Goal: Obtain resource: Download file/media

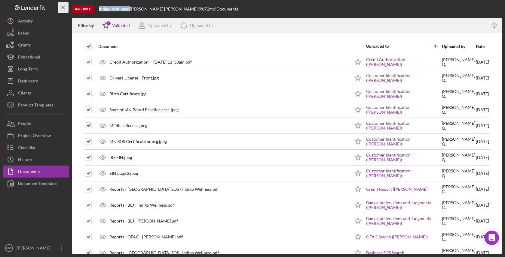
click at [62, 10] on icon "Icon/Menu Close" at bounding box center [63, 8] width 14 height 14
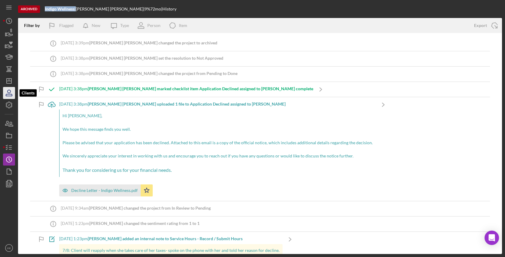
click at [8, 98] on icon "button" at bounding box center [9, 93] width 15 height 15
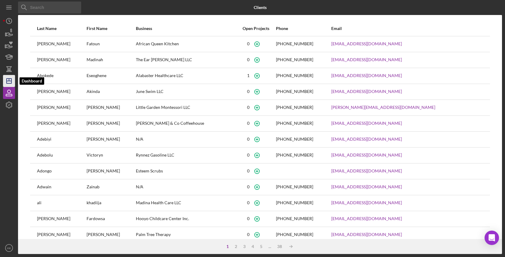
click at [8, 84] on polygon "button" at bounding box center [9, 81] width 5 height 5
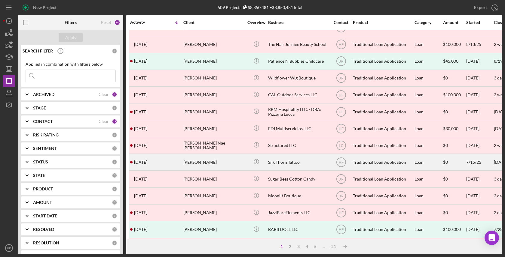
scroll to position [107, 0]
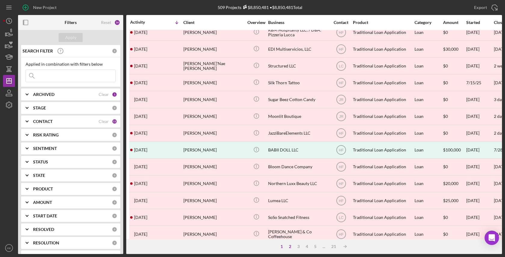
click at [290, 248] on div "2" at bounding box center [290, 246] width 8 height 5
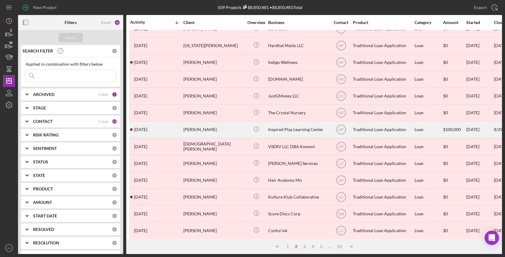
scroll to position [161, 1]
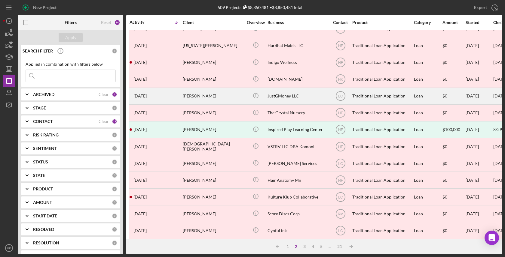
click at [274, 90] on div "JustGMoney LLC" at bounding box center [297, 96] width 60 height 16
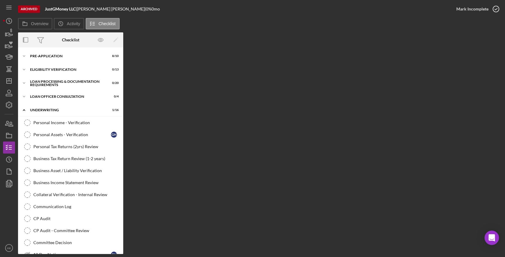
scroll to position [116, 0]
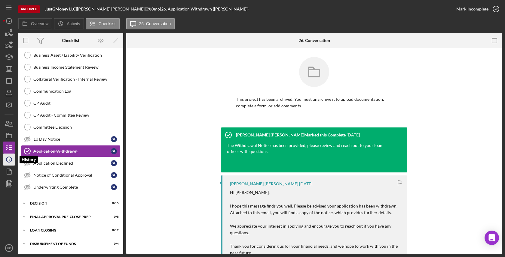
click at [11, 157] on icon "Icon/History" at bounding box center [9, 159] width 15 height 15
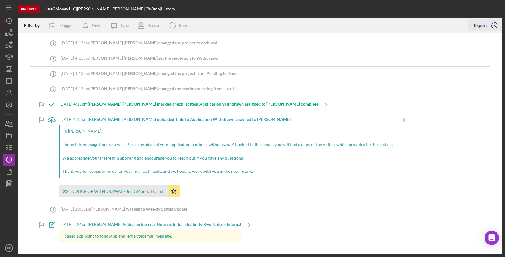
click at [494, 25] on icon "Icon/Export" at bounding box center [494, 25] width 15 height 15
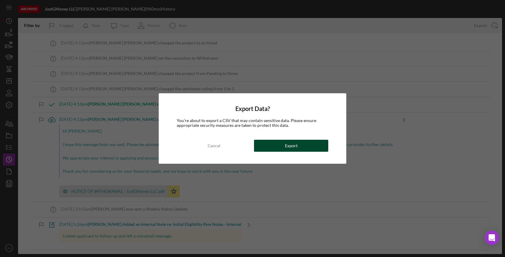
click at [291, 142] on div "Export" at bounding box center [291, 146] width 13 height 12
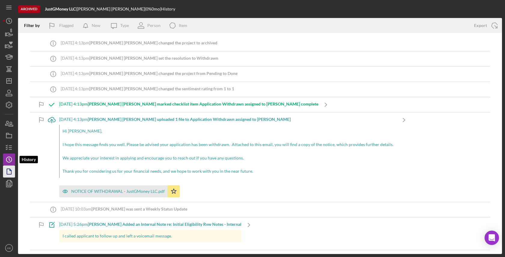
click at [6, 169] on icon "button" at bounding box center [9, 171] width 15 height 15
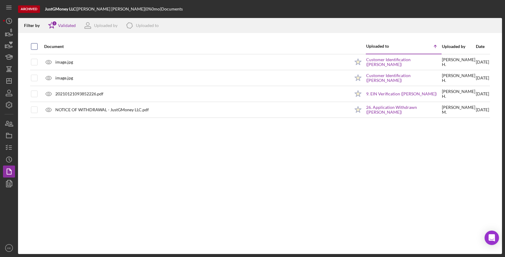
click at [32, 47] on input "checkbox" at bounding box center [34, 47] width 6 height 6
checkbox input "true"
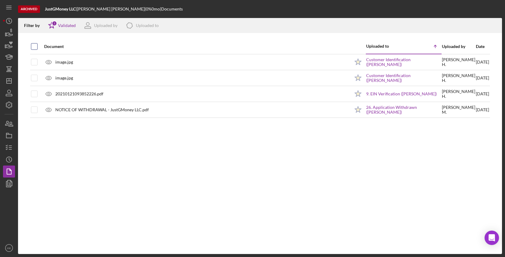
checkbox input "true"
click at [495, 20] on icon "Icon/Download" at bounding box center [494, 26] width 14 height 14
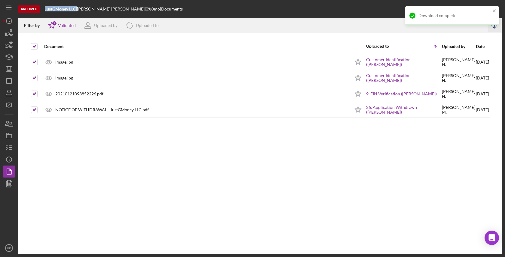
drag, startPoint x: 73, startPoint y: 9, endPoint x: 46, endPoint y: 8, distance: 27.4
click at [46, 8] on div "JustGMoney LLC |" at bounding box center [61, 9] width 32 height 5
copy div "JustGMoney LLC"
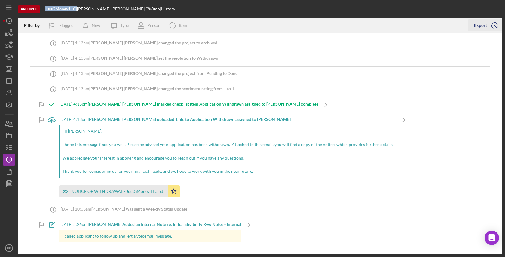
click at [498, 27] on icon "Icon/Export" at bounding box center [494, 25] width 15 height 15
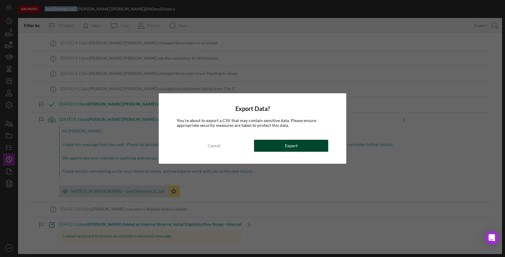
click at [287, 147] on div "Export" at bounding box center [291, 146] width 13 height 12
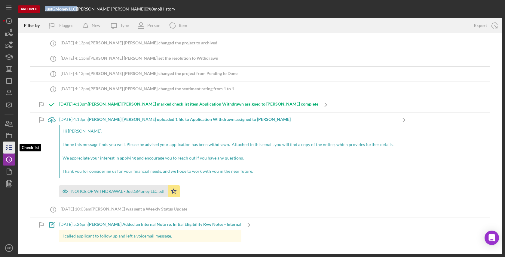
click at [5, 147] on icon "button" at bounding box center [9, 147] width 15 height 15
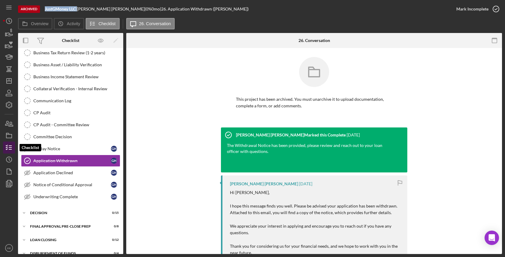
scroll to position [116, 0]
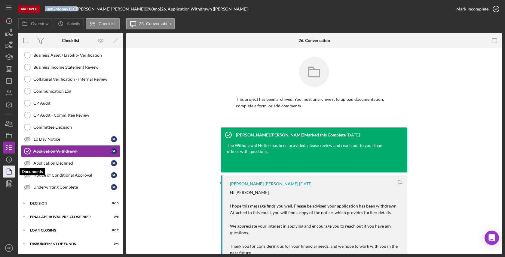
click at [9, 168] on icon "button" at bounding box center [9, 171] width 15 height 15
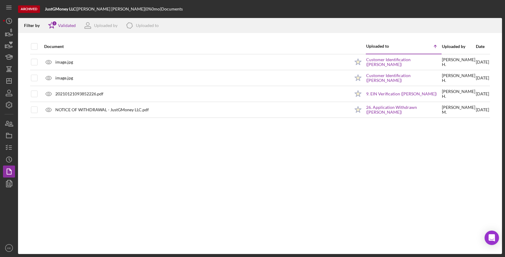
click at [33, 50] on div at bounding box center [34, 46] width 7 height 14
click at [33, 49] on input "checkbox" at bounding box center [34, 47] width 6 height 6
checkbox input "true"
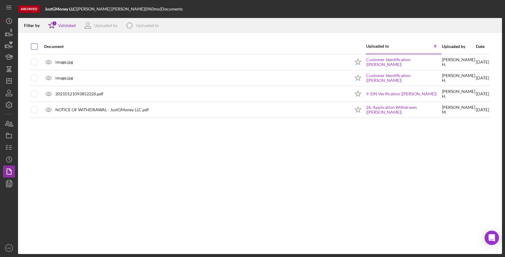
checkbox input "true"
click at [493, 23] on icon "Icon/Download" at bounding box center [494, 26] width 14 height 14
click at [8, 85] on icon "Icon/Dashboard" at bounding box center [9, 81] width 15 height 15
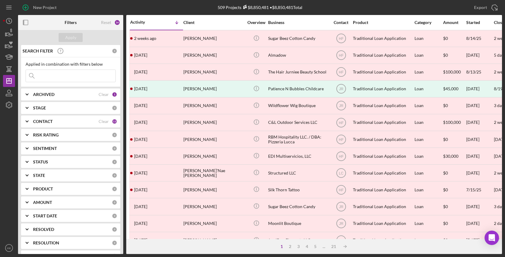
click at [284, 247] on div "1" at bounding box center [281, 246] width 8 height 5
click at [290, 248] on div "2" at bounding box center [290, 246] width 8 height 5
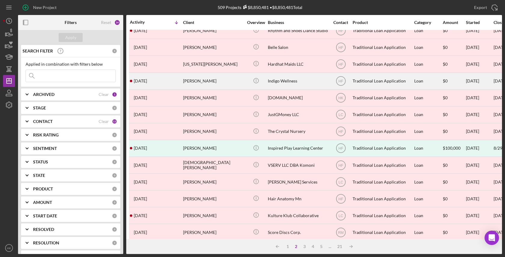
scroll to position [143, 1]
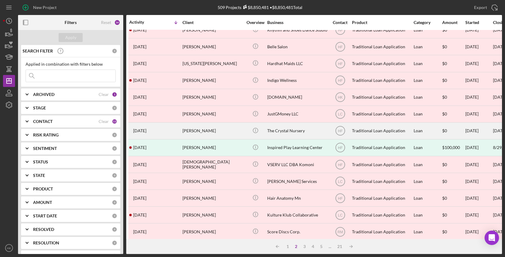
click at [295, 127] on div "The Crystal Nursery" at bounding box center [297, 131] width 60 height 16
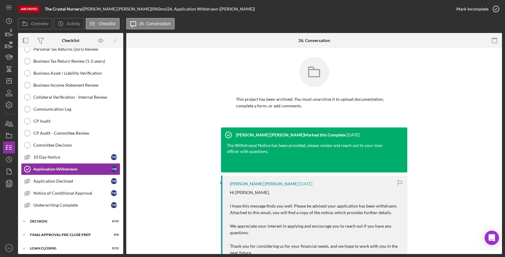
scroll to position [116, 0]
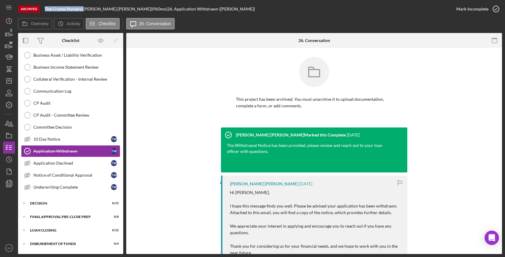
drag, startPoint x: 84, startPoint y: 9, endPoint x: 45, endPoint y: 8, distance: 39.6
click at [45, 8] on div "Archived The Crystal Nursery | [PERSON_NAME] | 0 % 0 mo | 26. Application Withd…" at bounding box center [234, 9] width 432 height 18
copy div "The Crystal Nursery"
click at [7, 159] on circle "button" at bounding box center [8, 159] width 5 height 5
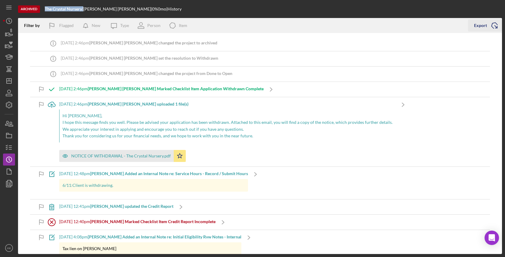
click at [496, 25] on icon "Icon/Export" at bounding box center [494, 25] width 15 height 15
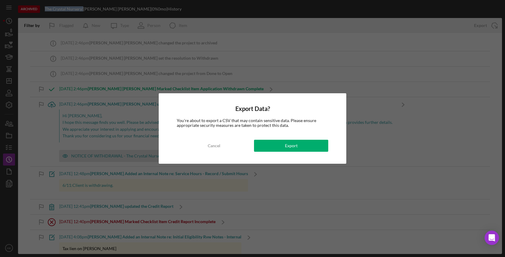
drag, startPoint x: 281, startPoint y: 145, endPoint x: 271, endPoint y: 145, distance: 10.2
click at [281, 145] on button "Export" at bounding box center [291, 146] width 74 height 12
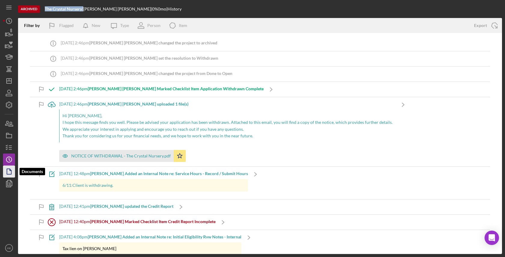
click at [10, 173] on icon "button" at bounding box center [9, 171] width 15 height 15
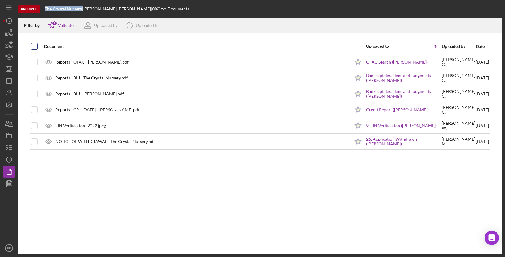
click at [33, 47] on input "checkbox" at bounding box center [34, 47] width 6 height 6
checkbox input "true"
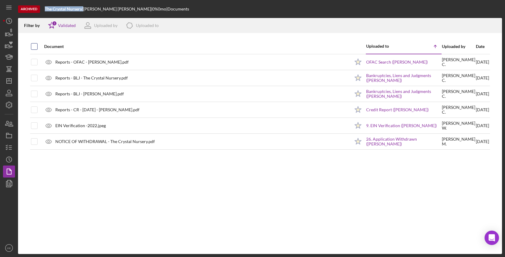
checkbox input "true"
click at [497, 27] on icon "Icon/Download" at bounding box center [494, 26] width 14 height 14
click at [498, 27] on icon "Icon/Download" at bounding box center [494, 26] width 14 height 14
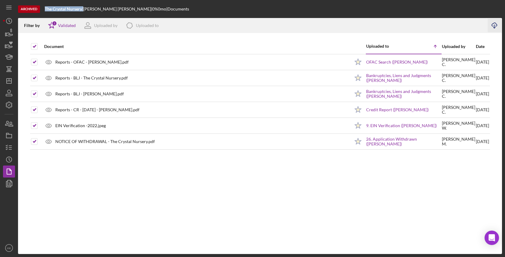
click at [495, 25] on icon "Icon/Download" at bounding box center [494, 26] width 14 height 14
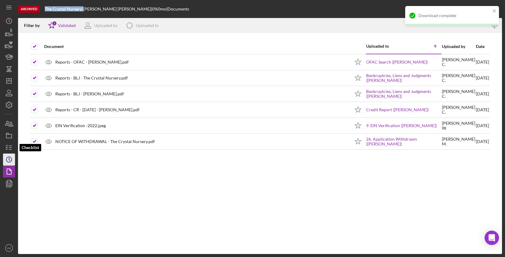
click at [9, 154] on div "Icon/History Activity Loans Grants Educational Long-Term Icon/Dashboard Dashboa…" at bounding box center [9, 134] width 12 height 239
click at [9, 156] on icon "Icon/History" at bounding box center [9, 159] width 15 height 15
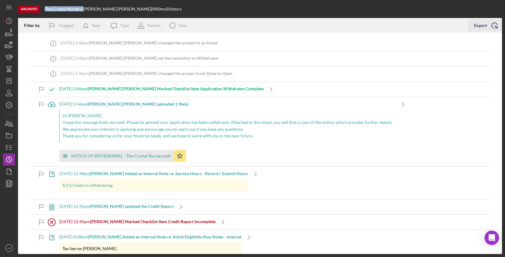
click at [495, 21] on icon "Icon/Export" at bounding box center [494, 25] width 15 height 15
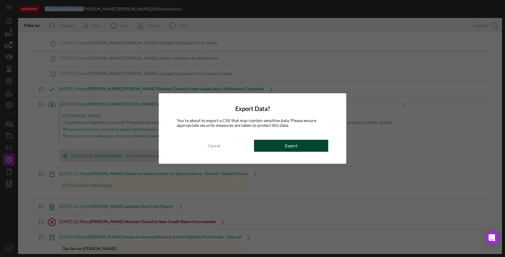
click at [291, 149] on div "Export" at bounding box center [291, 146] width 13 height 12
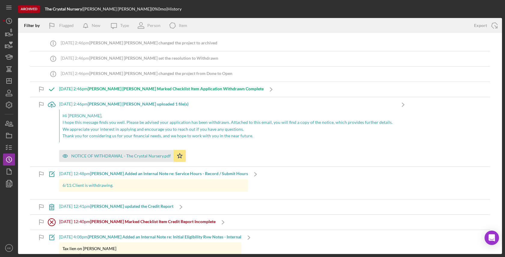
click at [16, 97] on nav "Icon/Menu Icon/Dashboard Dashboard Navigation Divider Mobile Checklist Icon/Ove…" at bounding box center [10, 127] width 15 height 254
click at [11, 95] on icon "button" at bounding box center [9, 93] width 15 height 15
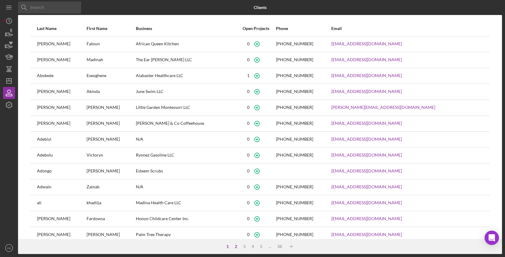
click at [235, 247] on div "2" at bounding box center [236, 246] width 8 height 5
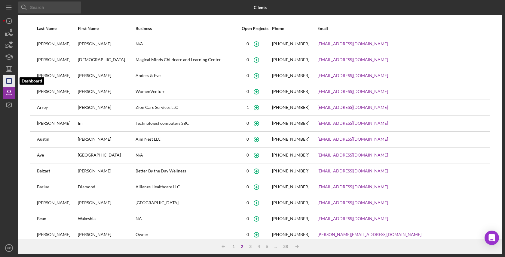
click at [9, 84] on icon "Icon/Dashboard" at bounding box center [9, 81] width 15 height 15
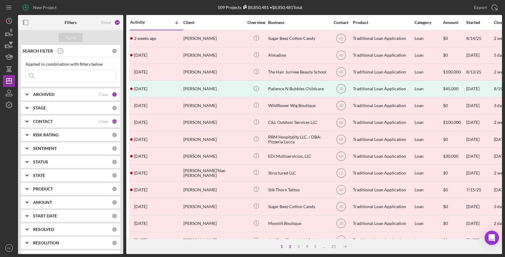
click at [290, 249] on div "2" at bounding box center [290, 246] width 8 height 5
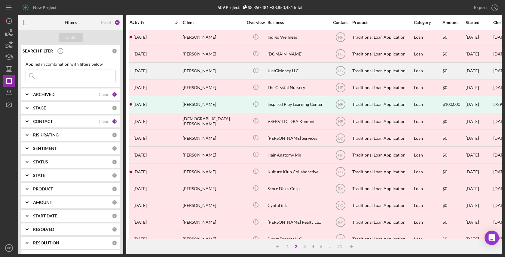
scroll to position [187, 1]
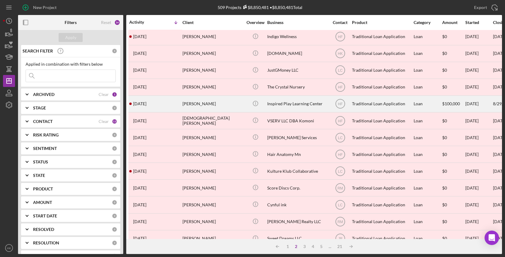
click at [294, 106] on div "Inspired Play Learning Center" at bounding box center [297, 104] width 60 height 16
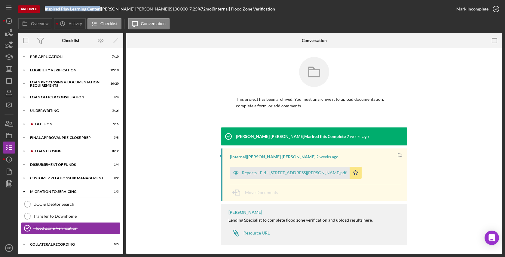
drag, startPoint x: 100, startPoint y: 7, endPoint x: 45, endPoint y: 6, distance: 54.7
click at [45, 6] on div "Archived Inspired Play Learning Center | [PERSON_NAME] | $100,000 7.25 % 72 mo …" at bounding box center [234, 9] width 432 height 18
copy b "Inspired Play Learning Center"
click at [9, 159] on polyline "button" at bounding box center [9, 159] width 1 height 2
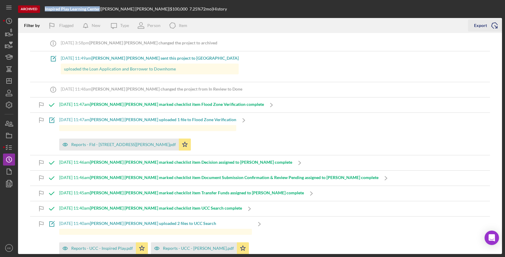
click at [491, 24] on icon "Icon/Export" at bounding box center [494, 25] width 15 height 15
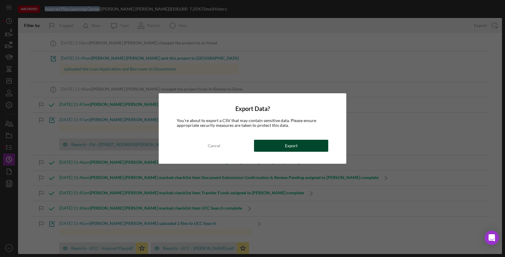
click at [286, 142] on div "Export" at bounding box center [291, 146] width 13 height 12
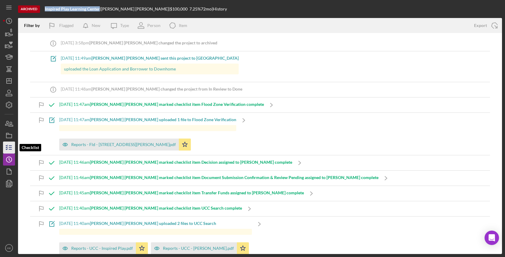
click at [11, 147] on icon "button" at bounding box center [9, 147] width 15 height 15
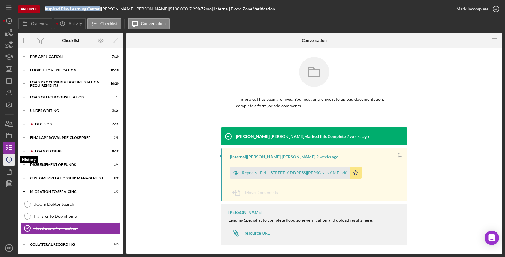
click at [8, 166] on icon "Icon/History" at bounding box center [9, 159] width 15 height 15
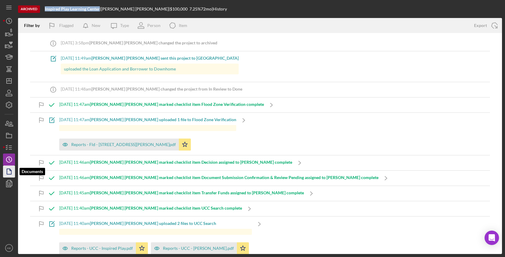
click at [8, 172] on icon "button" at bounding box center [9, 171] width 15 height 15
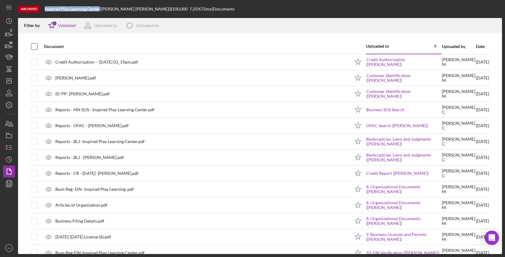
click at [34, 45] on input "checkbox" at bounding box center [34, 47] width 6 height 6
checkbox input "true"
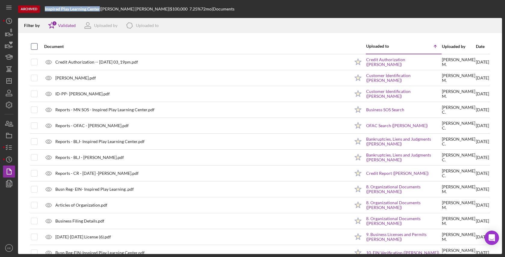
checkbox input "true"
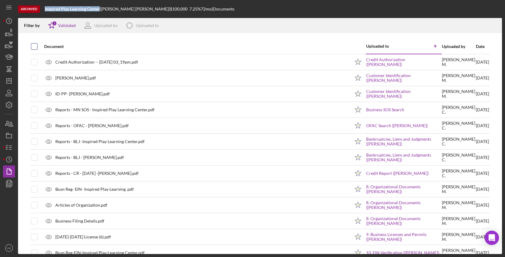
checkbox input "true"
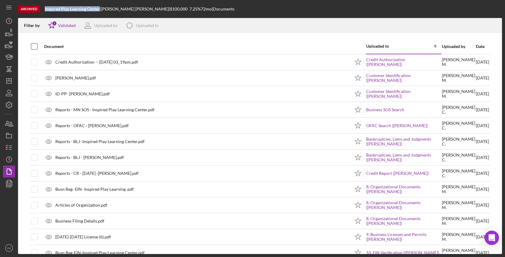
checkbox input "true"
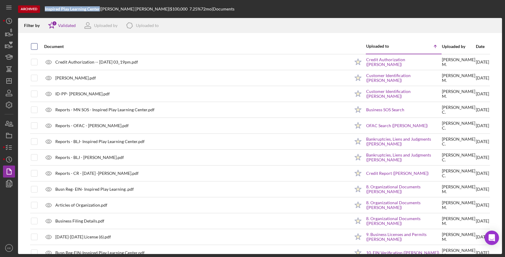
checkbox input "true"
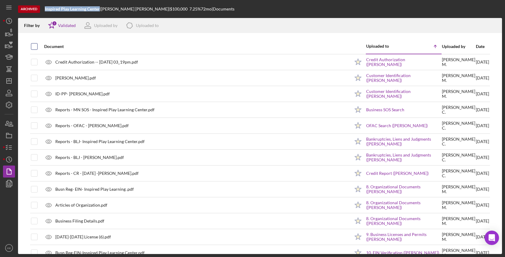
checkbox input "true"
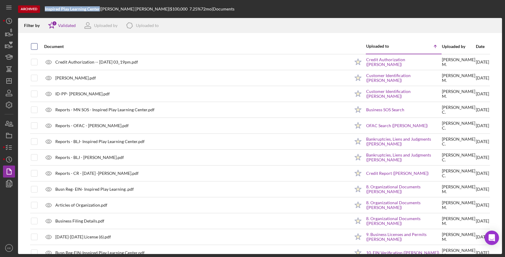
checkbox input "true"
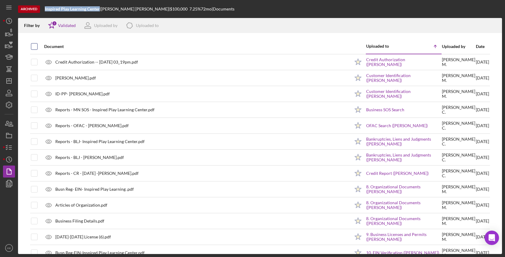
checkbox input "true"
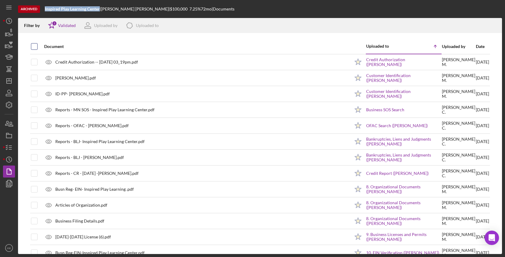
checkbox input "true"
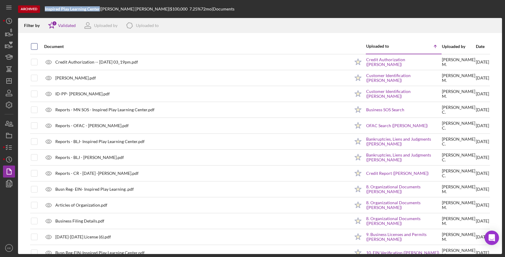
checkbox input "true"
click at [492, 26] on icon "Icon/Download" at bounding box center [494, 26] width 14 height 14
click at [287, 20] on div "Filter by Icon/Star 1 Validated Uploaded by Icon/Product Uploaded to" at bounding box center [252, 25] width 469 height 15
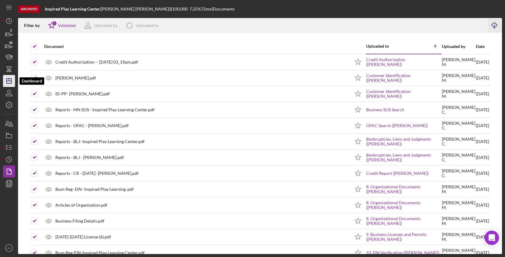
click at [8, 82] on icon "Icon/Dashboard" at bounding box center [9, 81] width 15 height 15
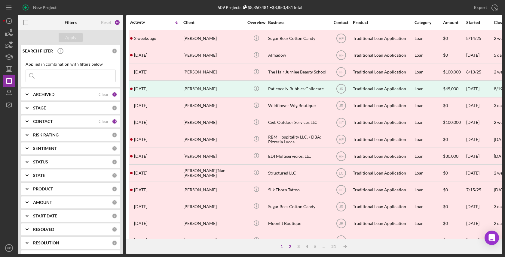
click at [288, 244] on div "2" at bounding box center [290, 246] width 8 height 5
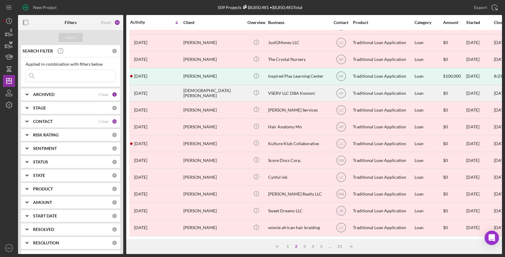
scroll to position [214, 0]
click at [297, 92] on div "VSERV LLC DBA Komoni" at bounding box center [298, 94] width 60 height 16
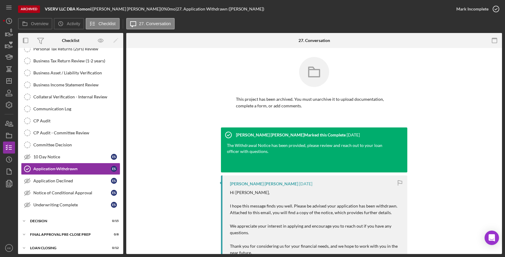
scroll to position [116, 0]
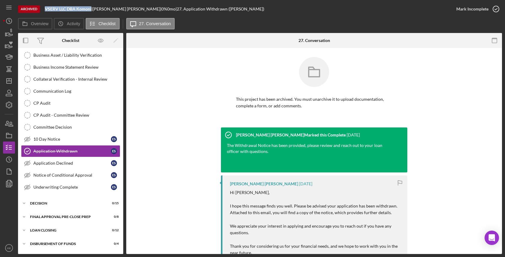
drag, startPoint x: 92, startPoint y: 9, endPoint x: 43, endPoint y: 10, distance: 49.3
click at [43, 10] on div "Archived VSERV LLC DBA Komoni | [PERSON_NAME] | 0 % 0 mo | 27. Application With…" at bounding box center [234, 9] width 432 height 18
copy div "VSERV LLC DBA Komoni"
click at [8, 162] on icon "Icon/History" at bounding box center [9, 159] width 15 height 15
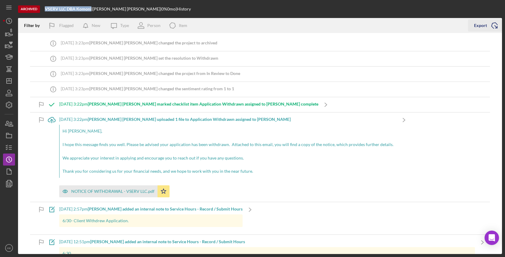
click at [492, 26] on icon "Icon/Export" at bounding box center [494, 25] width 15 height 15
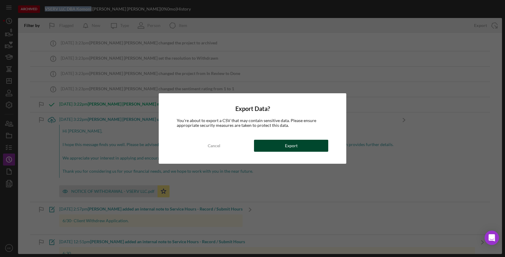
click at [277, 149] on button "Export" at bounding box center [291, 146] width 74 height 12
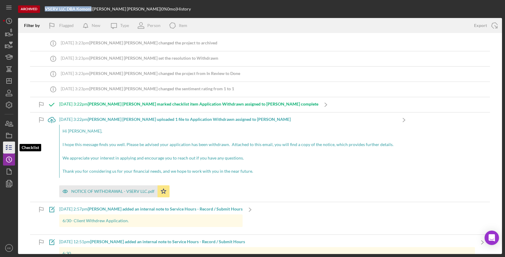
click at [6, 148] on icon "button" at bounding box center [9, 147] width 15 height 15
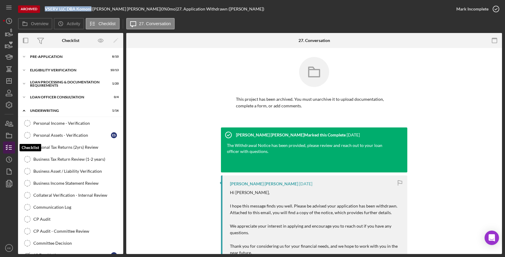
scroll to position [116, 0]
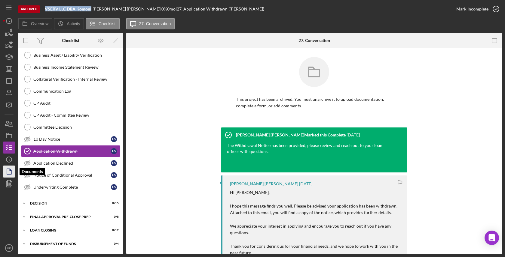
click at [8, 169] on polygon "button" at bounding box center [9, 171] width 5 height 5
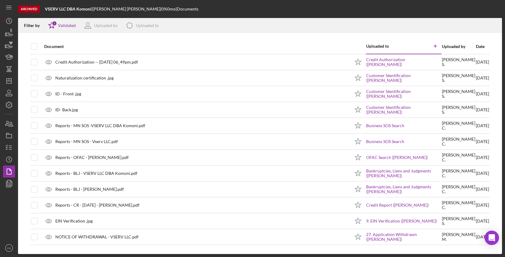
click at [31, 43] on div at bounding box center [34, 46] width 7 height 14
click at [38, 51] on div at bounding box center [39, 46] width 2 height 14
click at [35, 47] on input "checkbox" at bounding box center [34, 47] width 6 height 6
checkbox input "true"
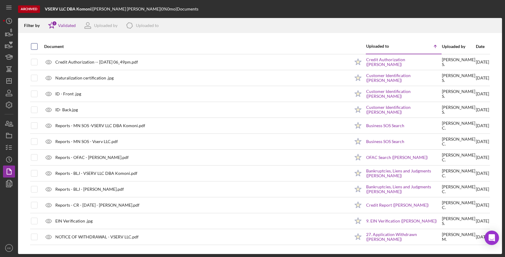
checkbox input "true"
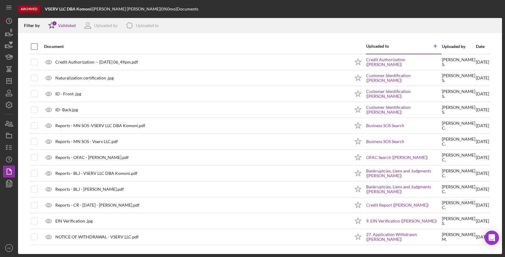
checkbox input "true"
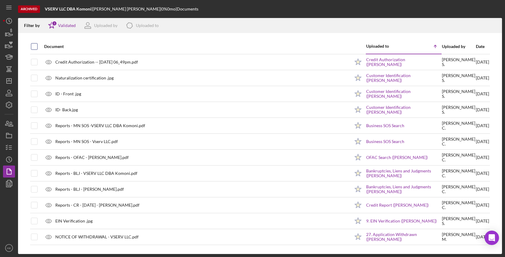
checkbox input "true"
click at [494, 23] on icon "Icon/Download" at bounding box center [494, 26] width 14 height 14
click at [3, 21] on icon "Icon/History" at bounding box center [9, 21] width 15 height 15
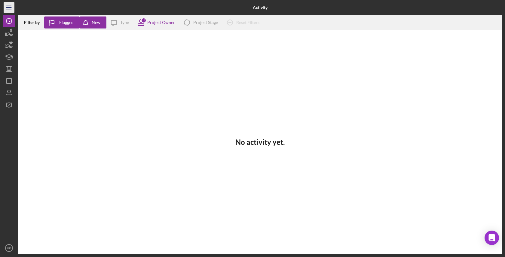
click at [14, 9] on icon "Icon/Menu" at bounding box center [9, 8] width 14 height 14
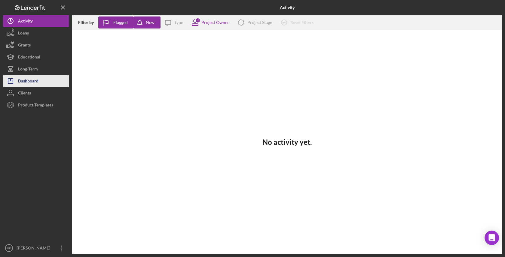
click at [37, 80] on div "Dashboard" at bounding box center [28, 82] width 20 height 14
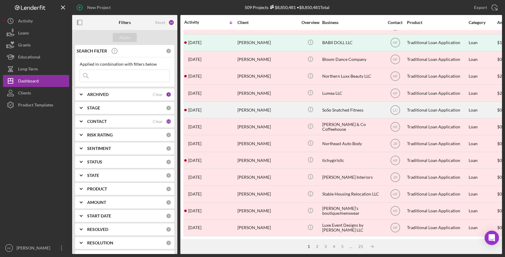
scroll to position [214, 0]
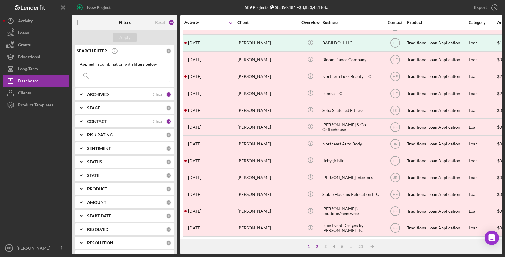
click at [316, 246] on div "2" at bounding box center [317, 246] width 8 height 5
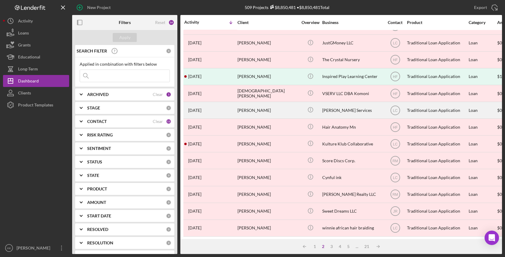
click at [339, 114] on div "[PERSON_NAME] Services" at bounding box center [352, 110] width 60 height 16
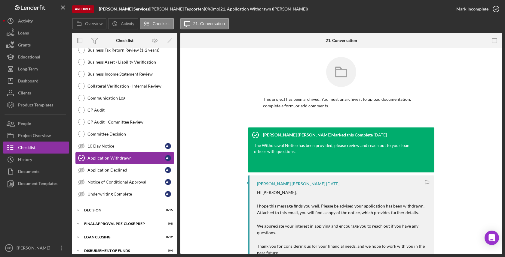
scroll to position [116, 0]
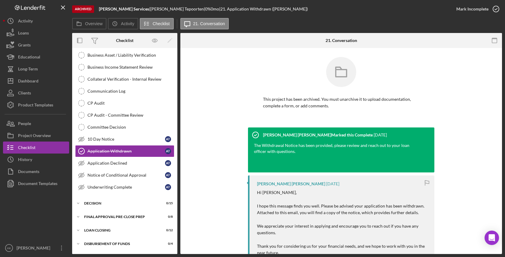
drag, startPoint x: 151, startPoint y: 10, endPoint x: 98, endPoint y: 9, distance: 52.9
click at [98, 9] on div "Archived [PERSON_NAME] Services | [PERSON_NAME] | 0 % 0 mo | 21. Application Wi…" at bounding box center [261, 9] width 378 height 18
copy b "[PERSON_NAME] Services"
click at [18, 171] on div "Documents" at bounding box center [28, 173] width 21 height 14
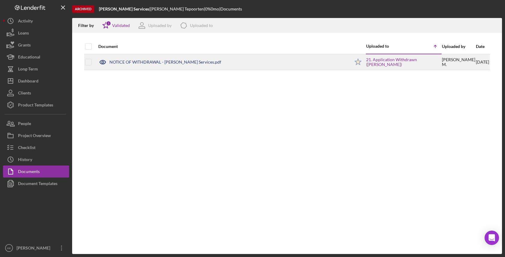
click at [96, 63] on icon at bounding box center [102, 62] width 15 height 15
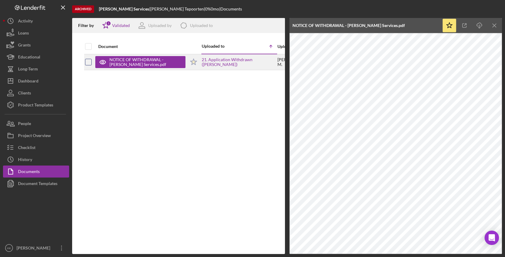
click at [91, 63] on input "checkbox" at bounding box center [88, 62] width 6 height 6
checkbox input "true"
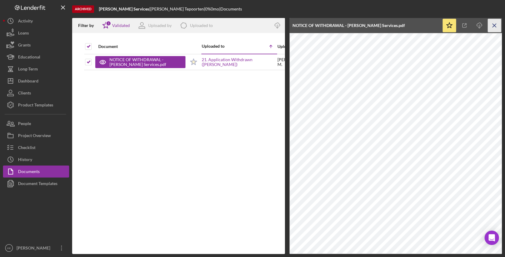
click at [490, 27] on icon "Icon/Menu Close" at bounding box center [494, 26] width 14 height 14
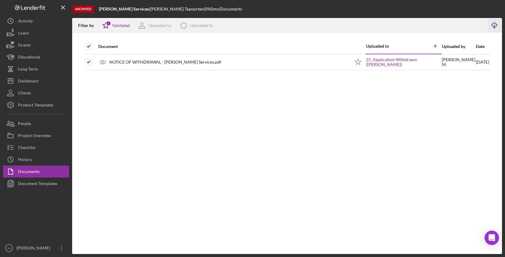
click at [496, 27] on icon "Icon/Download" at bounding box center [494, 26] width 14 height 14
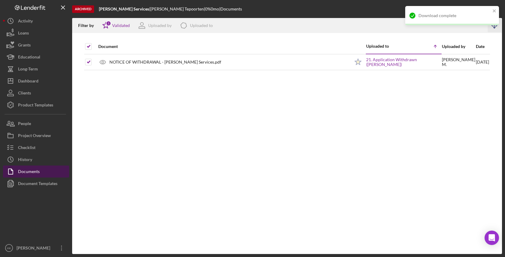
click at [46, 166] on button "Documents" at bounding box center [36, 172] width 66 height 12
click at [48, 162] on button "Icon/History History" at bounding box center [36, 160] width 66 height 12
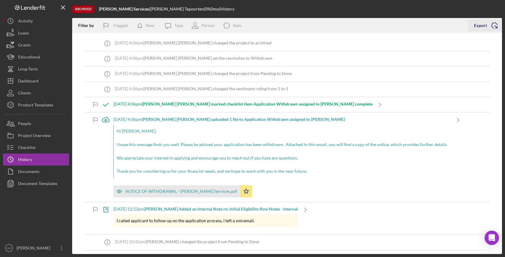
click at [496, 26] on icon "Icon/Export" at bounding box center [494, 25] width 15 height 15
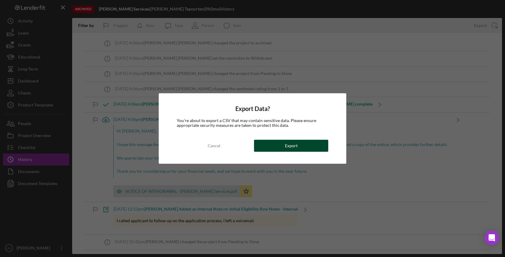
click at [293, 149] on div "Export" at bounding box center [291, 146] width 13 height 12
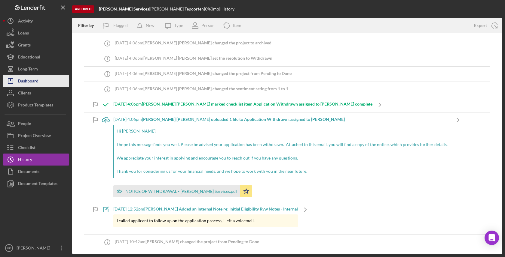
click at [28, 84] on div "Dashboard" at bounding box center [28, 82] width 20 height 14
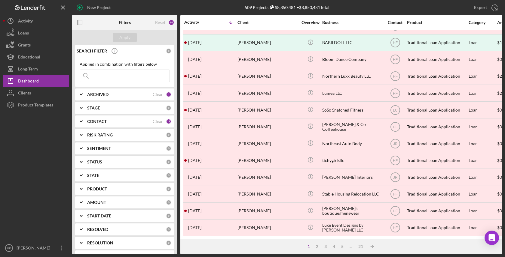
scroll to position [214, 0]
click at [317, 252] on div "1 2 3 4 5 ... 21 Icon/Table Sort Arrow" at bounding box center [340, 246] width 321 height 15
click at [315, 242] on div "1 2 3 4 5 ... 21 Icon/Table Sort Arrow" at bounding box center [340, 246] width 321 height 15
click at [316, 246] on div "2" at bounding box center [317, 246] width 8 height 5
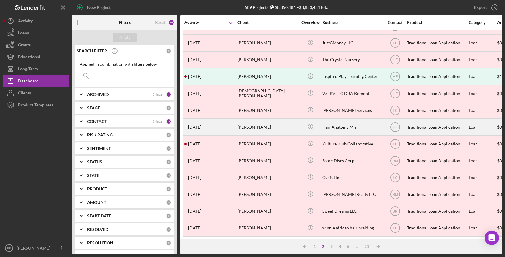
scroll to position [214, 0]
click at [354, 128] on div "Hair Anatomy Mn" at bounding box center [352, 128] width 60 height 16
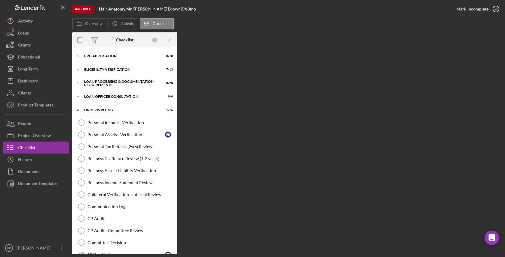
scroll to position [128, 0]
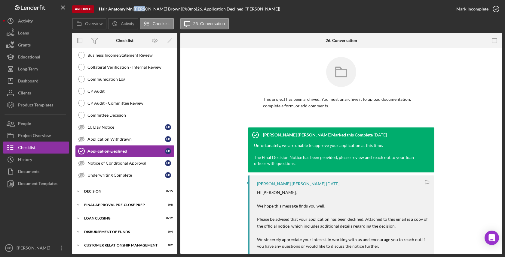
click at [145, 8] on div "[PERSON_NAME] |" at bounding box center [158, 9] width 48 height 5
drag, startPoint x: 132, startPoint y: 11, endPoint x: 100, endPoint y: 9, distance: 32.2
click at [100, 9] on div "Hair Anatomy Mn |" at bounding box center [116, 9] width 35 height 5
copy b "Hair Anatomy Mn"
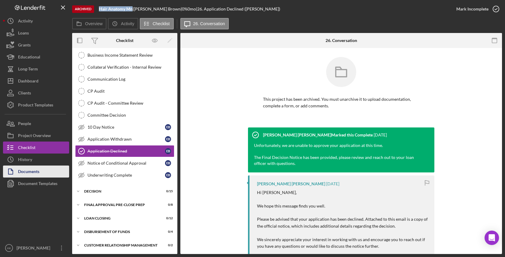
click at [50, 170] on button "Documents" at bounding box center [36, 172] width 66 height 12
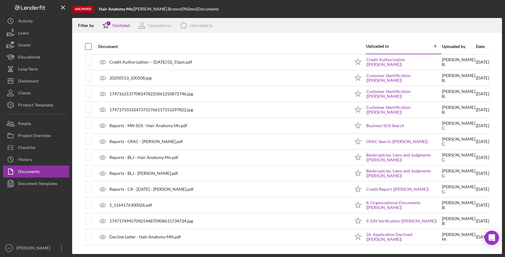
click at [86, 43] on div at bounding box center [88, 46] width 7 height 7
click at [87, 48] on input "checkbox" at bounding box center [88, 47] width 6 height 6
checkbox input "true"
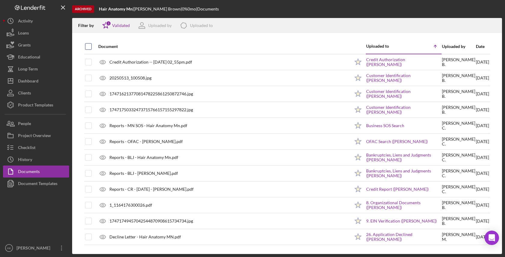
checkbox input "true"
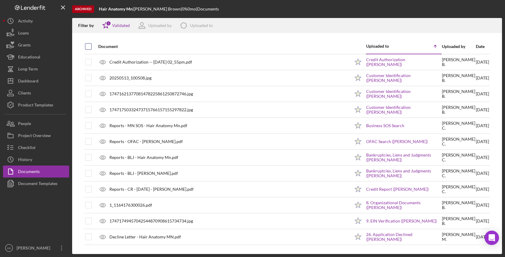
checkbox input "true"
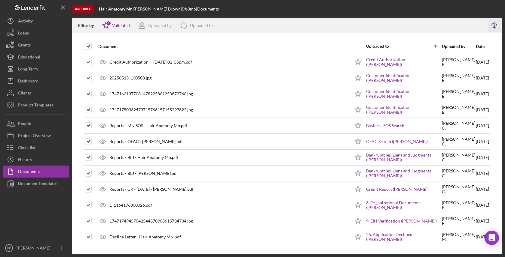
click at [493, 23] on icon "button" at bounding box center [493, 24] width 5 height 3
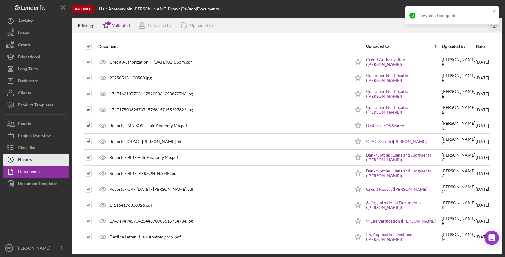
click at [34, 157] on button "Icon/History History" at bounding box center [36, 160] width 66 height 12
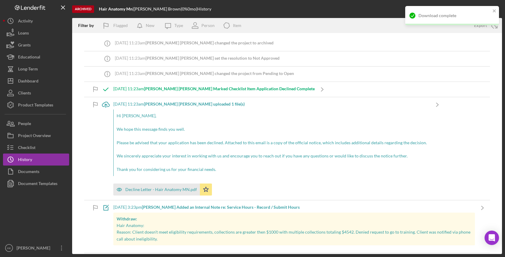
click at [495, 28] on div "Download complete" at bounding box center [452, 18] width 96 height 26
click at [495, 11] on icon "close" at bounding box center [494, 10] width 4 height 5
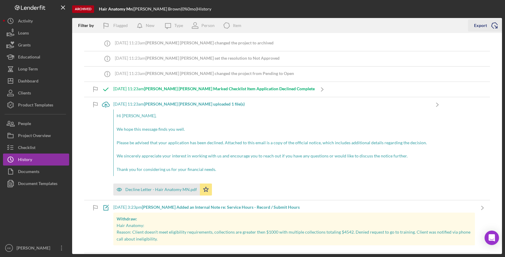
click at [498, 26] on icon "Icon/Export" at bounding box center [494, 25] width 15 height 15
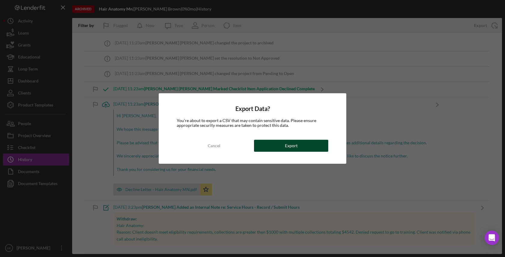
click at [318, 146] on button "Export" at bounding box center [291, 146] width 74 height 12
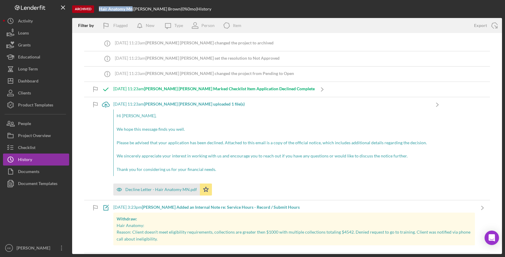
drag, startPoint x: 132, startPoint y: 10, endPoint x: 97, endPoint y: 9, distance: 35.2
click at [97, 9] on div "Archived Hair Anatomy Mn | [PERSON_NAME] | 0 % 0 mo | History" at bounding box center [287, 9] width 430 height 18
copy b "Hair Anatomy Mn"
click at [26, 149] on div "Checklist" at bounding box center [26, 149] width 17 height 14
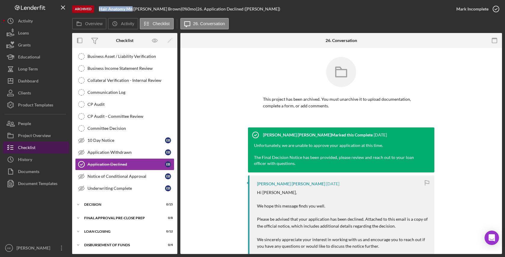
scroll to position [128, 0]
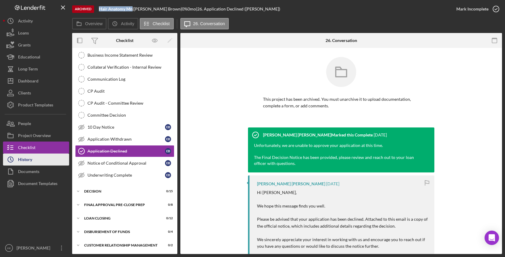
click at [37, 161] on button "Icon/History History" at bounding box center [36, 160] width 66 height 12
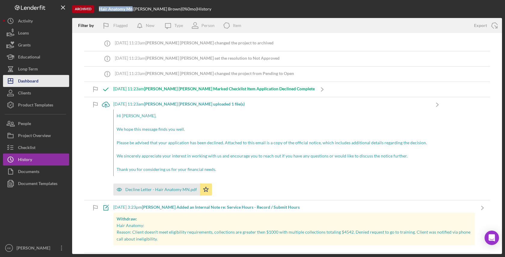
click at [20, 80] on div "Dashboard" at bounding box center [28, 82] width 20 height 14
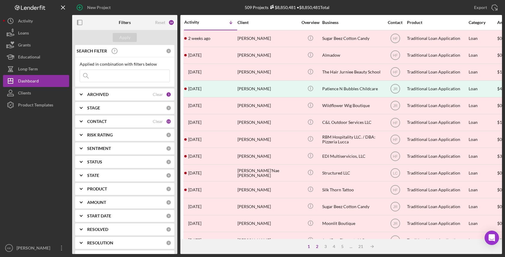
click at [316, 248] on div "2" at bounding box center [317, 246] width 8 height 5
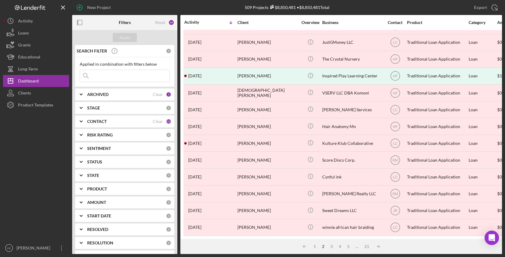
scroll to position [214, 0]
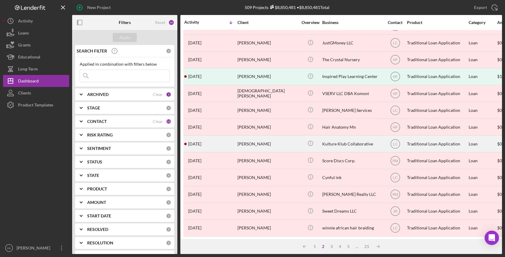
click at [369, 144] on div "Kulture Klub Collaborative" at bounding box center [352, 144] width 60 height 16
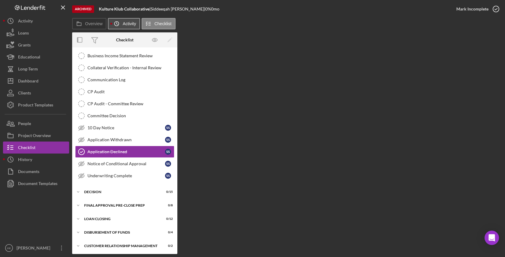
scroll to position [128, 0]
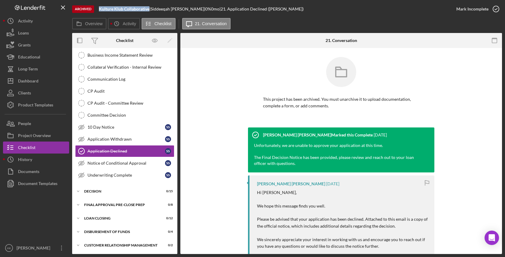
drag, startPoint x: 149, startPoint y: 9, endPoint x: 99, endPoint y: 8, distance: 50.2
click at [99, 8] on b "Kulture Klub Collaborative" at bounding box center [124, 8] width 50 height 5
copy b "Kulture Klub Collaborative"
click at [48, 156] on button "Icon/History History" at bounding box center [36, 160] width 66 height 12
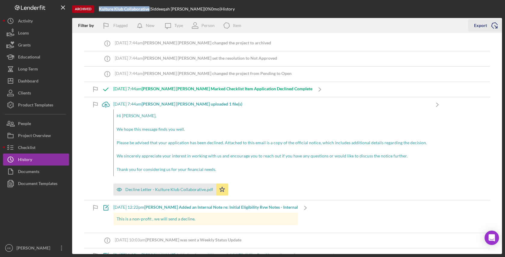
click at [496, 27] on line "button" at bounding box center [495, 27] width 3 height 3
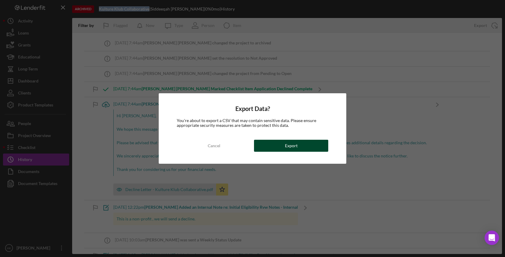
click at [302, 143] on button "Export" at bounding box center [291, 146] width 74 height 12
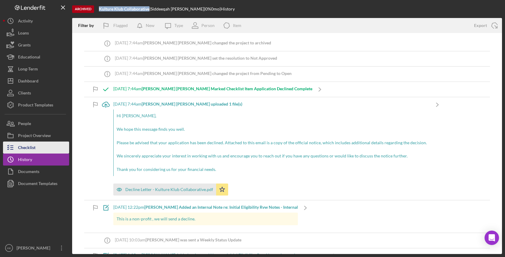
click at [60, 149] on button "Checklist" at bounding box center [36, 148] width 66 height 12
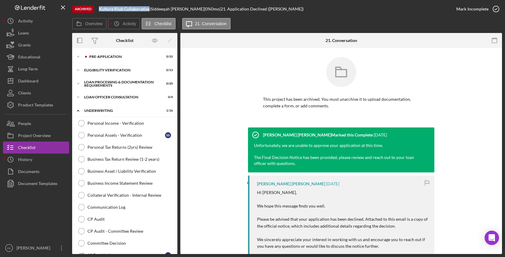
scroll to position [128, 0]
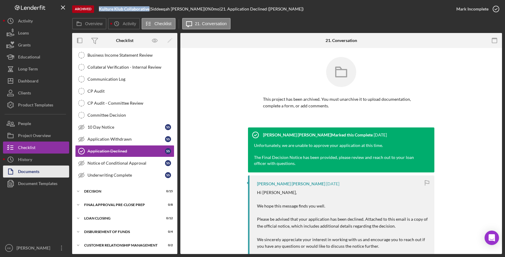
click at [29, 176] on div "Documents" at bounding box center [28, 173] width 21 height 14
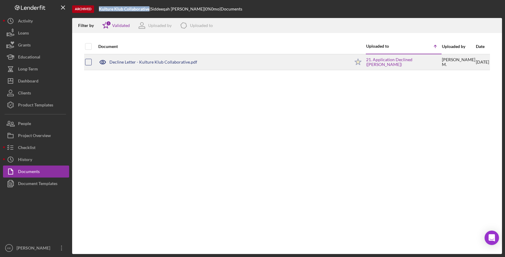
click at [89, 62] on input "checkbox" at bounding box center [88, 62] width 6 height 6
checkbox input "true"
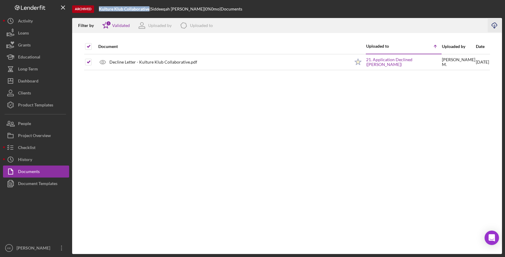
click at [494, 27] on icon "Icon/Download" at bounding box center [494, 26] width 14 height 14
click at [39, 86] on button "Icon/Dashboard Dashboard" at bounding box center [36, 81] width 66 height 12
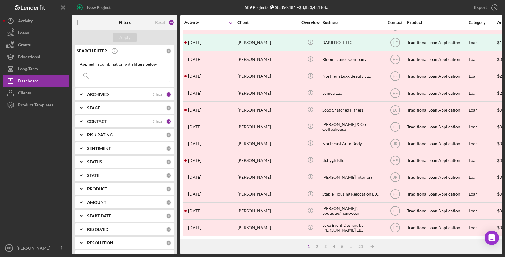
scroll to position [214, 0]
click at [314, 249] on div "2" at bounding box center [317, 246] width 8 height 5
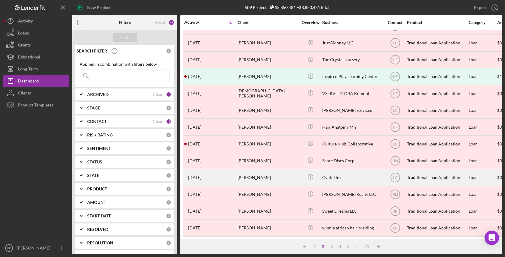
scroll to position [214, 0]
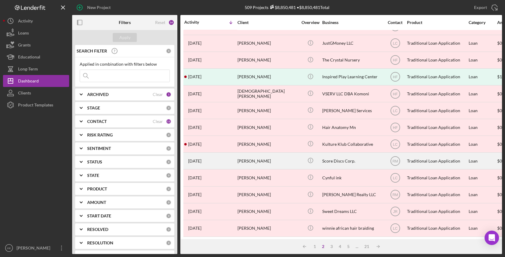
click at [348, 159] on div "Score Discs Corp." at bounding box center [352, 161] width 60 height 16
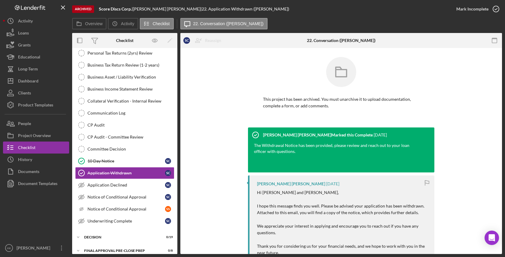
scroll to position [141, 0]
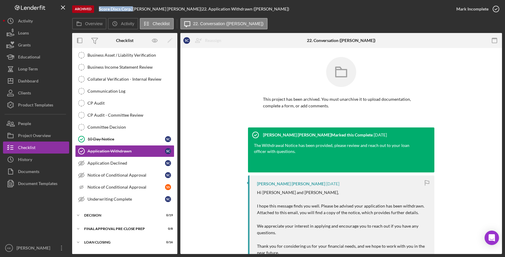
drag, startPoint x: 132, startPoint y: 10, endPoint x: 98, endPoint y: 10, distance: 34.8
click at [98, 10] on div "Archived Score Discs Corp. | [PERSON_NAME] | 22. Application Withdrawn ([PERSON…" at bounding box center [261, 9] width 378 height 18
copy div "Score Discs Corp."
click at [21, 156] on div "History" at bounding box center [25, 161] width 14 height 14
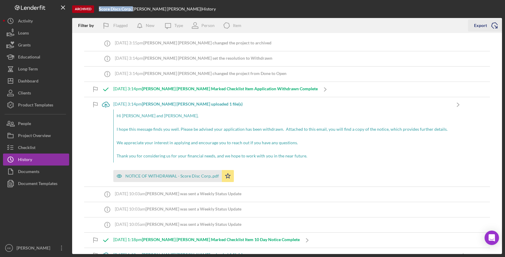
click at [495, 27] on icon "Icon/Export" at bounding box center [494, 25] width 15 height 15
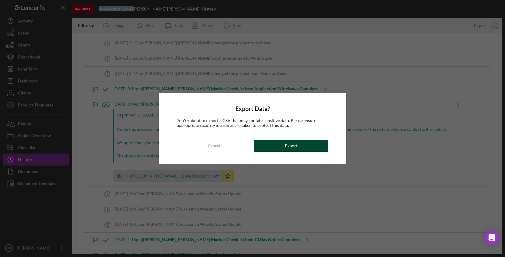
click at [278, 144] on button "Export" at bounding box center [291, 146] width 74 height 12
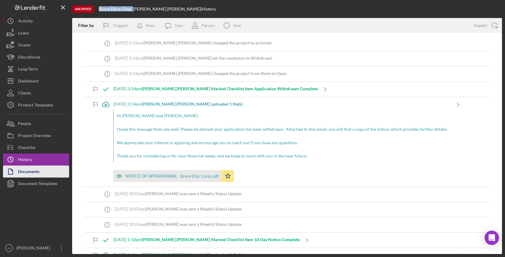
click at [38, 173] on div "Documents" at bounding box center [28, 173] width 21 height 14
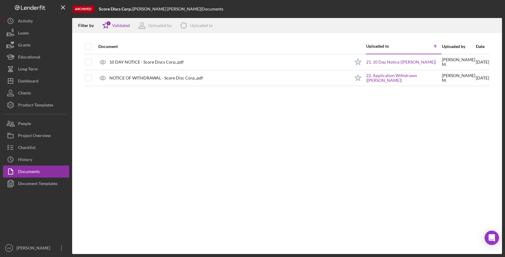
click at [92, 45] on th at bounding box center [88, 46] width 7 height 15
click at [89, 45] on input "checkbox" at bounding box center [88, 47] width 6 height 6
checkbox input "true"
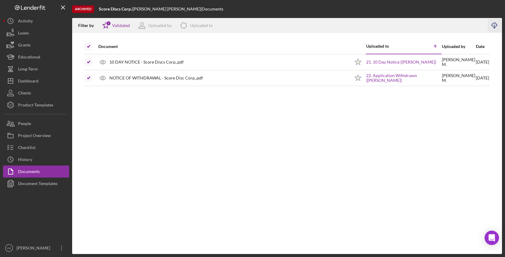
click at [492, 26] on icon "Icon/Download" at bounding box center [494, 26] width 14 height 14
click at [496, 23] on icon "Icon/Download" at bounding box center [494, 26] width 14 height 14
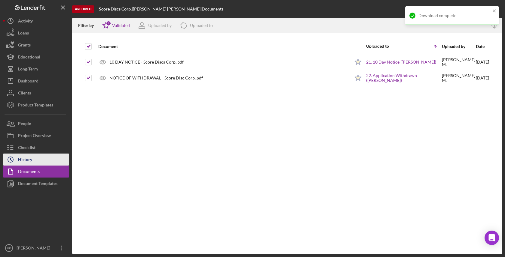
click at [50, 159] on button "Icon/History History" at bounding box center [36, 160] width 66 height 12
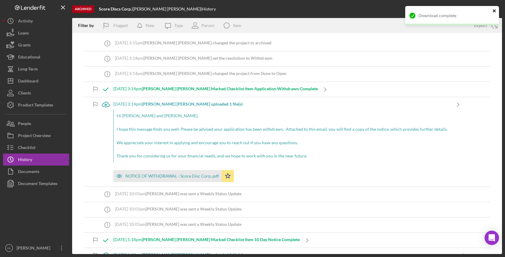
click at [493, 10] on icon "close" at bounding box center [493, 10] width 3 height 3
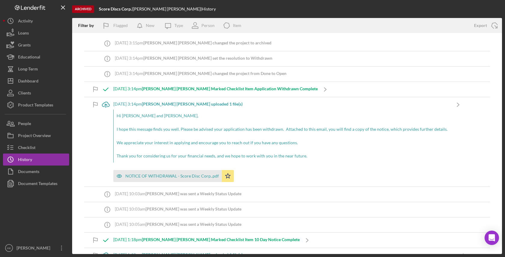
click at [493, 24] on div "Download complete" at bounding box center [452, 18] width 96 height 26
click at [493, 27] on icon "Icon/Export" at bounding box center [494, 25] width 15 height 15
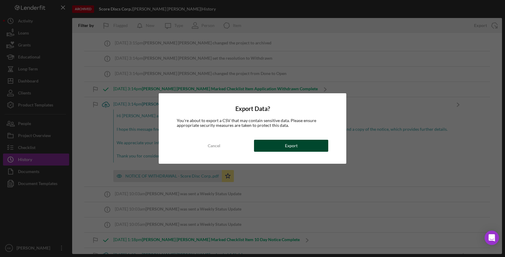
click at [289, 151] on div "Export" at bounding box center [291, 146] width 13 height 12
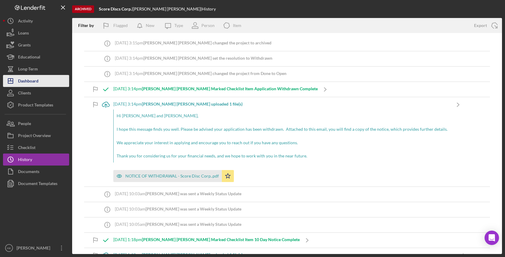
click at [40, 78] on button "Icon/Dashboard Dashboard" at bounding box center [36, 81] width 66 height 12
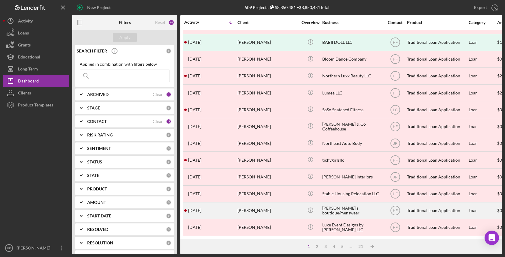
scroll to position [214, 0]
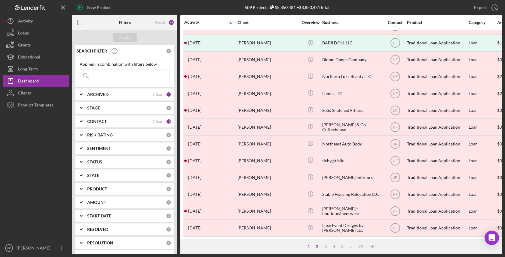
click at [317, 245] on div "2" at bounding box center [317, 246] width 8 height 5
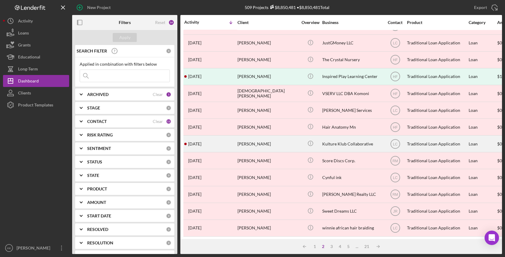
scroll to position [214, 0]
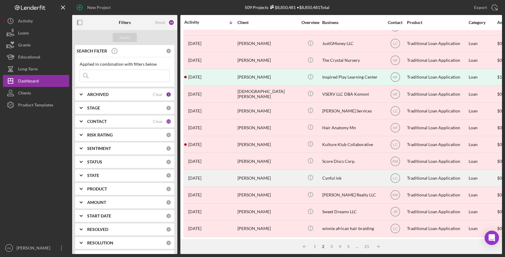
click at [331, 177] on div "Cynful ink" at bounding box center [352, 178] width 60 height 16
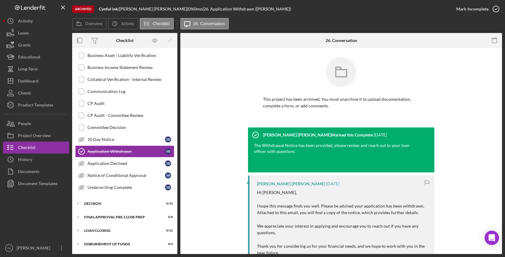
scroll to position [116, 0]
drag, startPoint x: 119, startPoint y: 9, endPoint x: 99, endPoint y: 10, distance: 20.1
click at [99, 10] on div "Cynful ink |" at bounding box center [109, 9] width 20 height 5
copy div "Cynful ink"
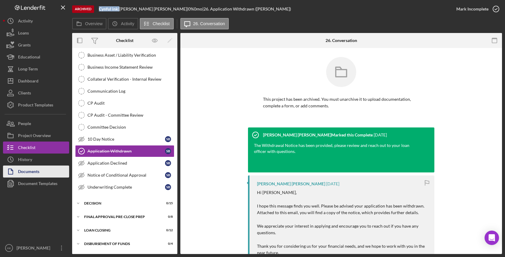
click at [39, 167] on div "Documents" at bounding box center [28, 173] width 21 height 14
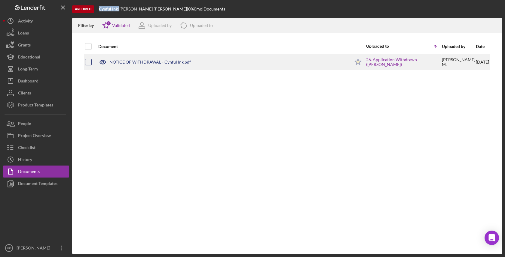
click at [86, 61] on input "checkbox" at bounding box center [88, 62] width 6 height 6
checkbox input "true"
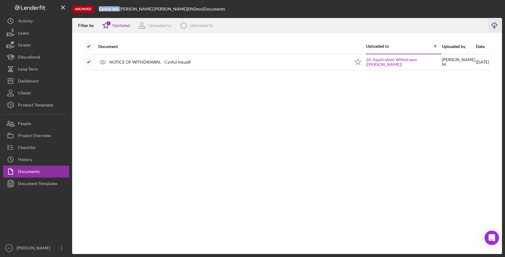
click at [493, 24] on icon "Icon/Download" at bounding box center [494, 26] width 14 height 14
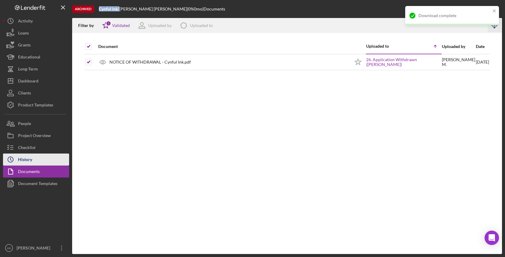
click at [43, 159] on button "Icon/History History" at bounding box center [36, 160] width 66 height 12
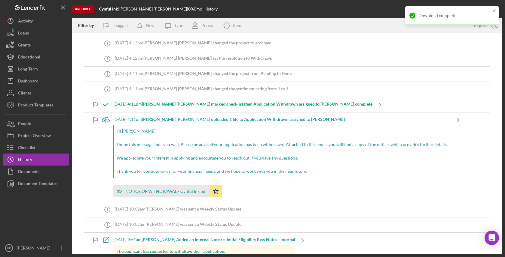
click at [408, 7] on div "Download complete" at bounding box center [452, 15] width 94 height 19
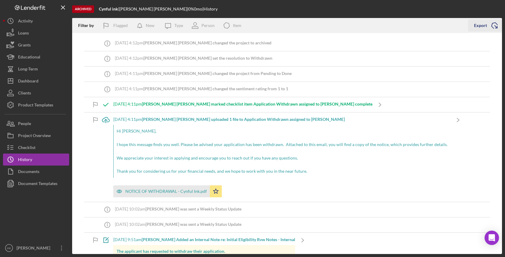
click at [497, 24] on icon "Icon/Export" at bounding box center [494, 25] width 15 height 15
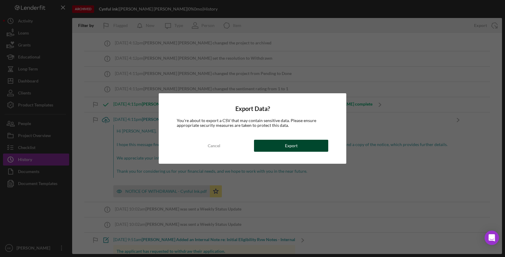
click at [296, 145] on div "Export" at bounding box center [291, 146] width 13 height 12
